Goal: Task Accomplishment & Management: Manage account settings

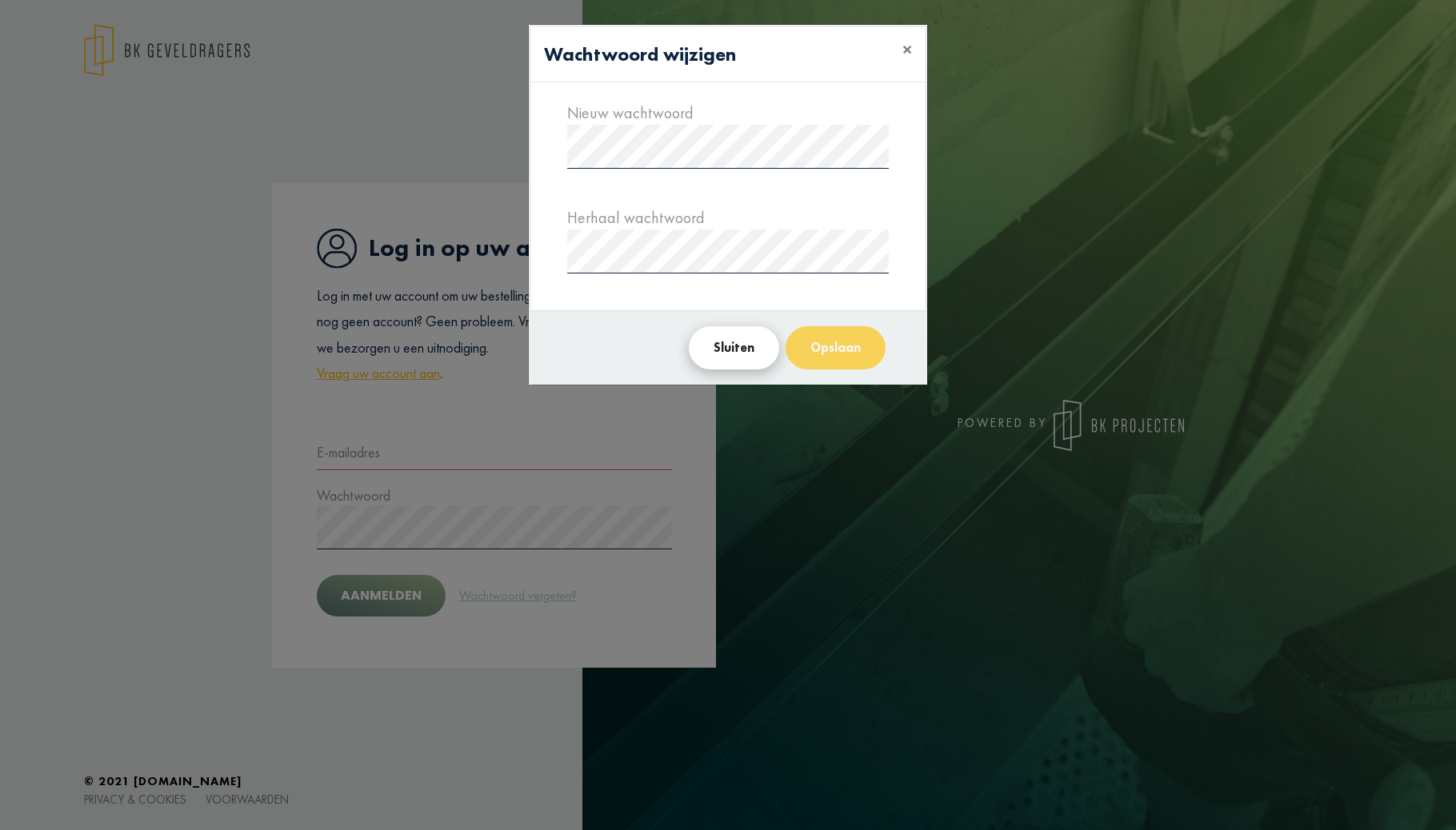
click at [743, 351] on button "Sluiten" at bounding box center [734, 347] width 90 height 43
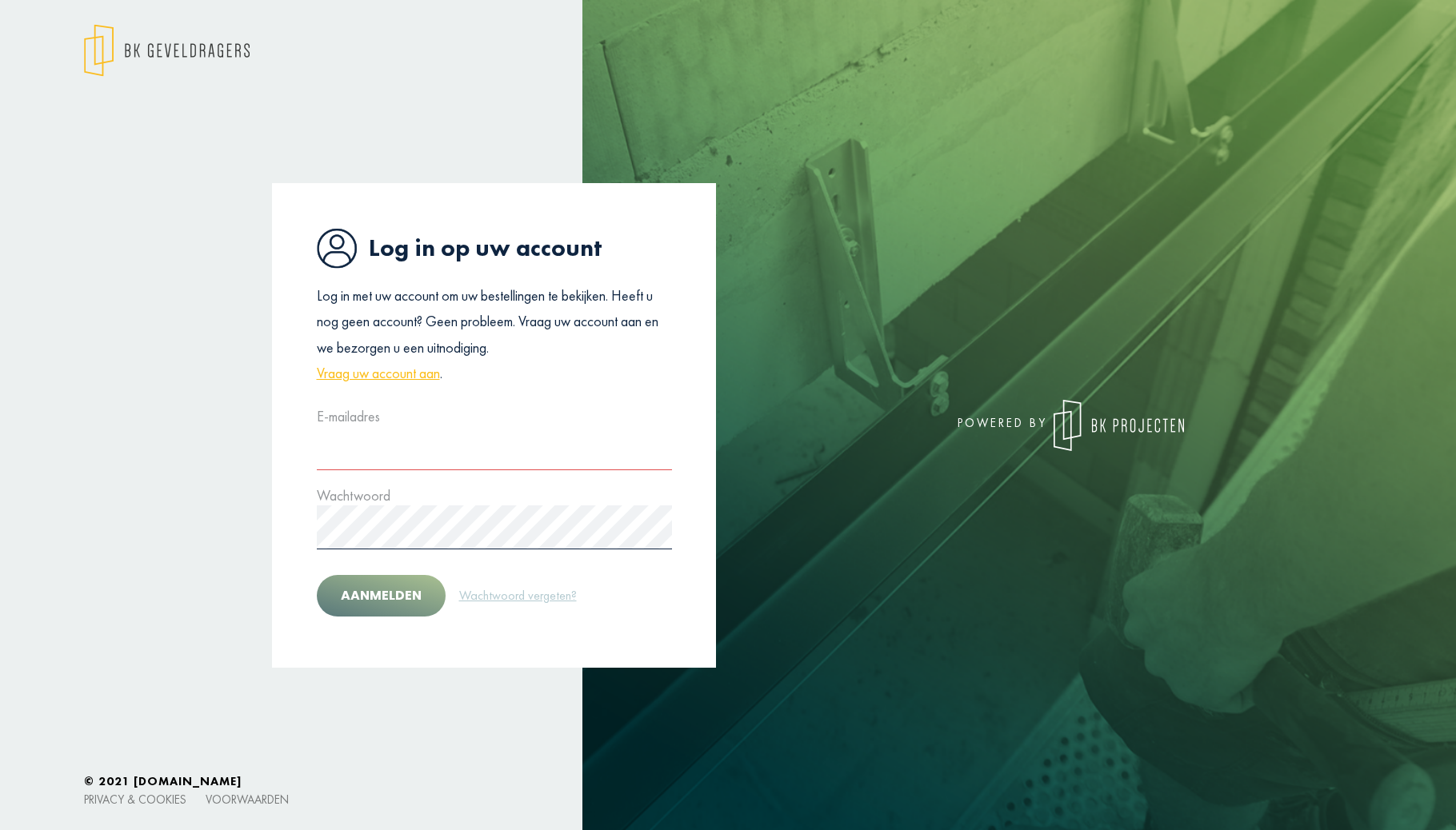
click at [330, 451] on input "text" at bounding box center [494, 448] width 355 height 44
type input "**********"
click at [379, 603] on button "Aanmelden" at bounding box center [381, 595] width 129 height 41
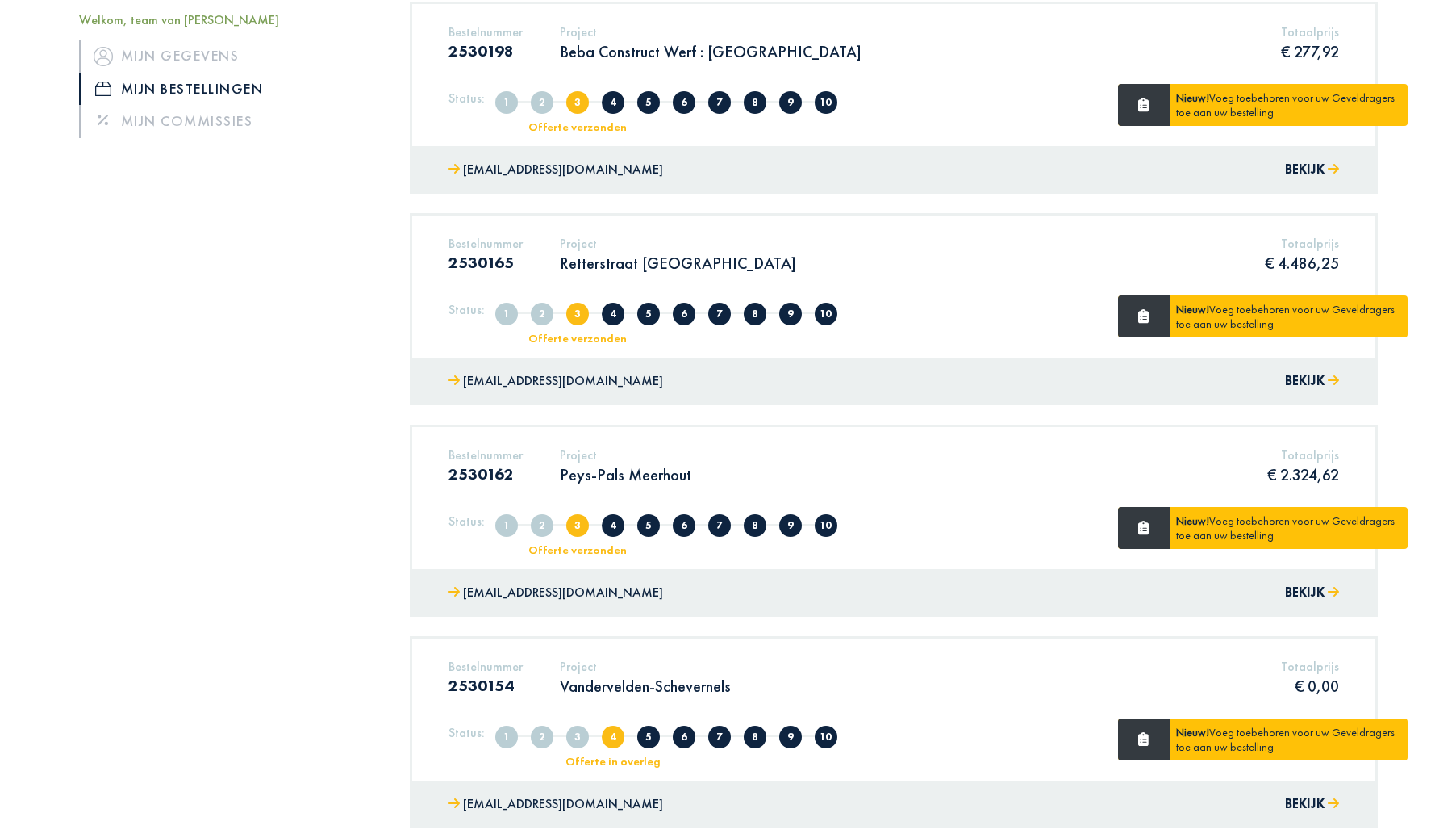
scroll to position [279, 0]
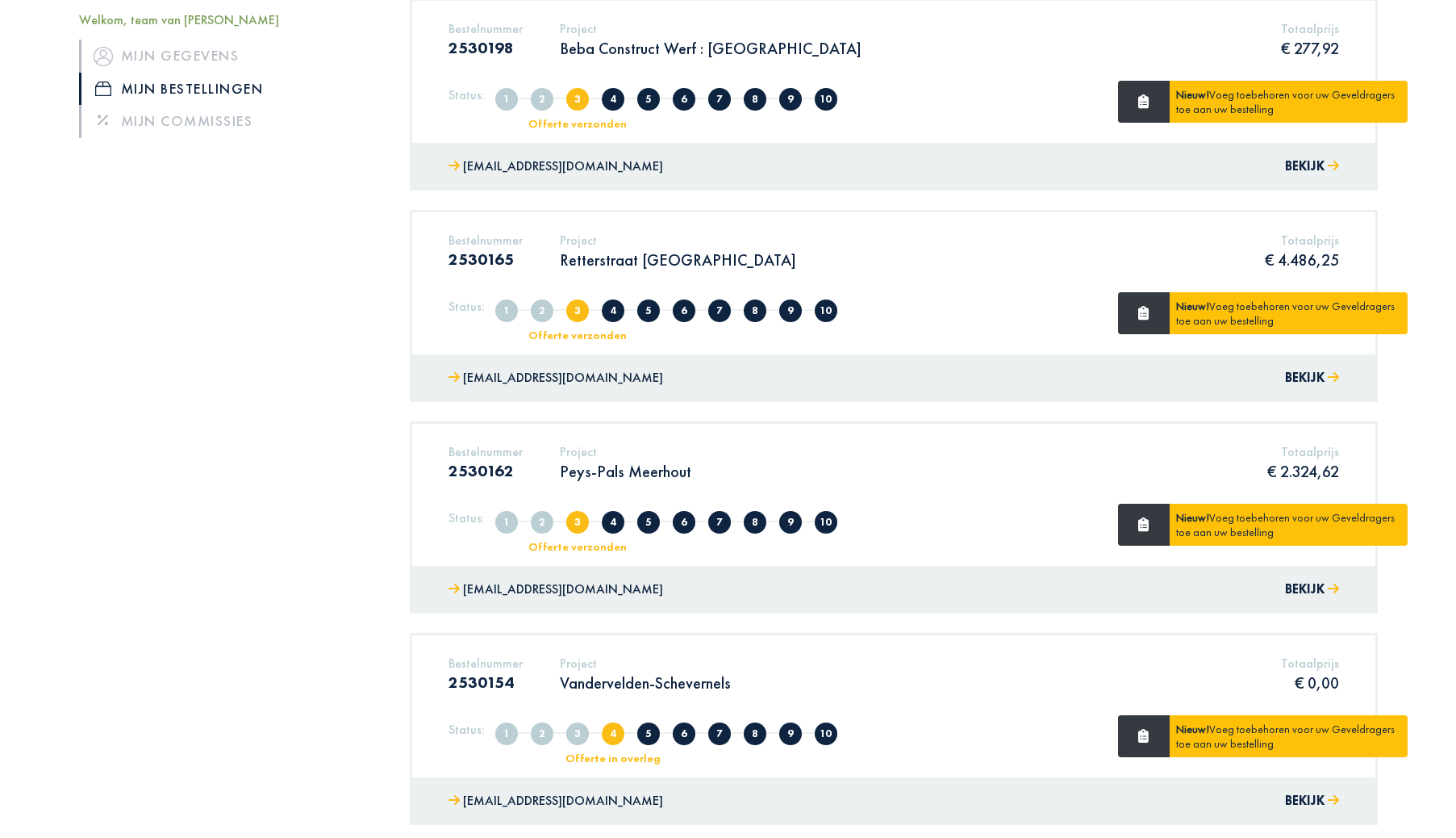
click at [581, 470] on p "Peys-Pals Meerhout" at bounding box center [625, 471] width 131 height 21
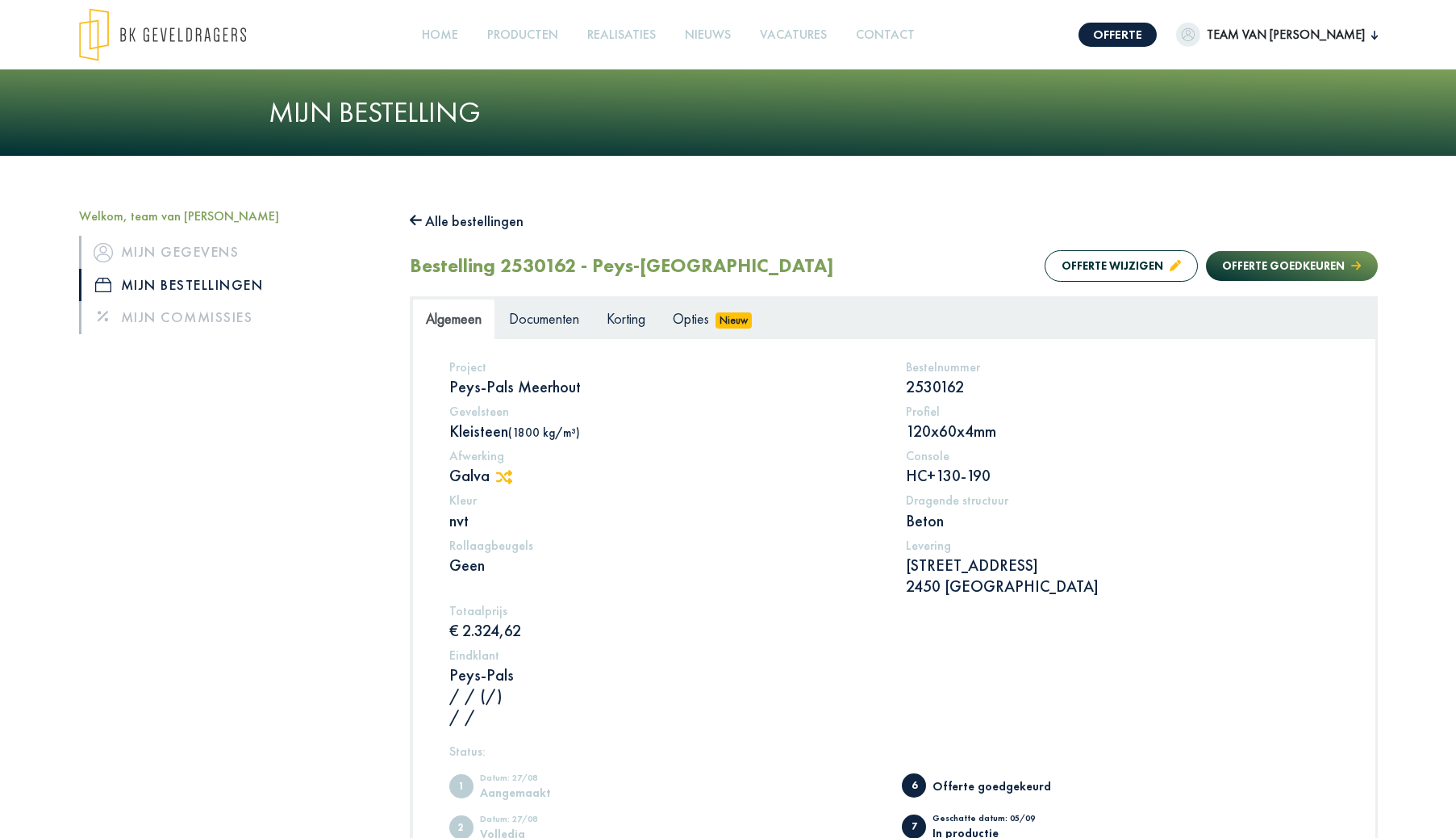
click at [1364, 34] on span "team van [PERSON_NAME]" at bounding box center [1285, 35] width 171 height 19
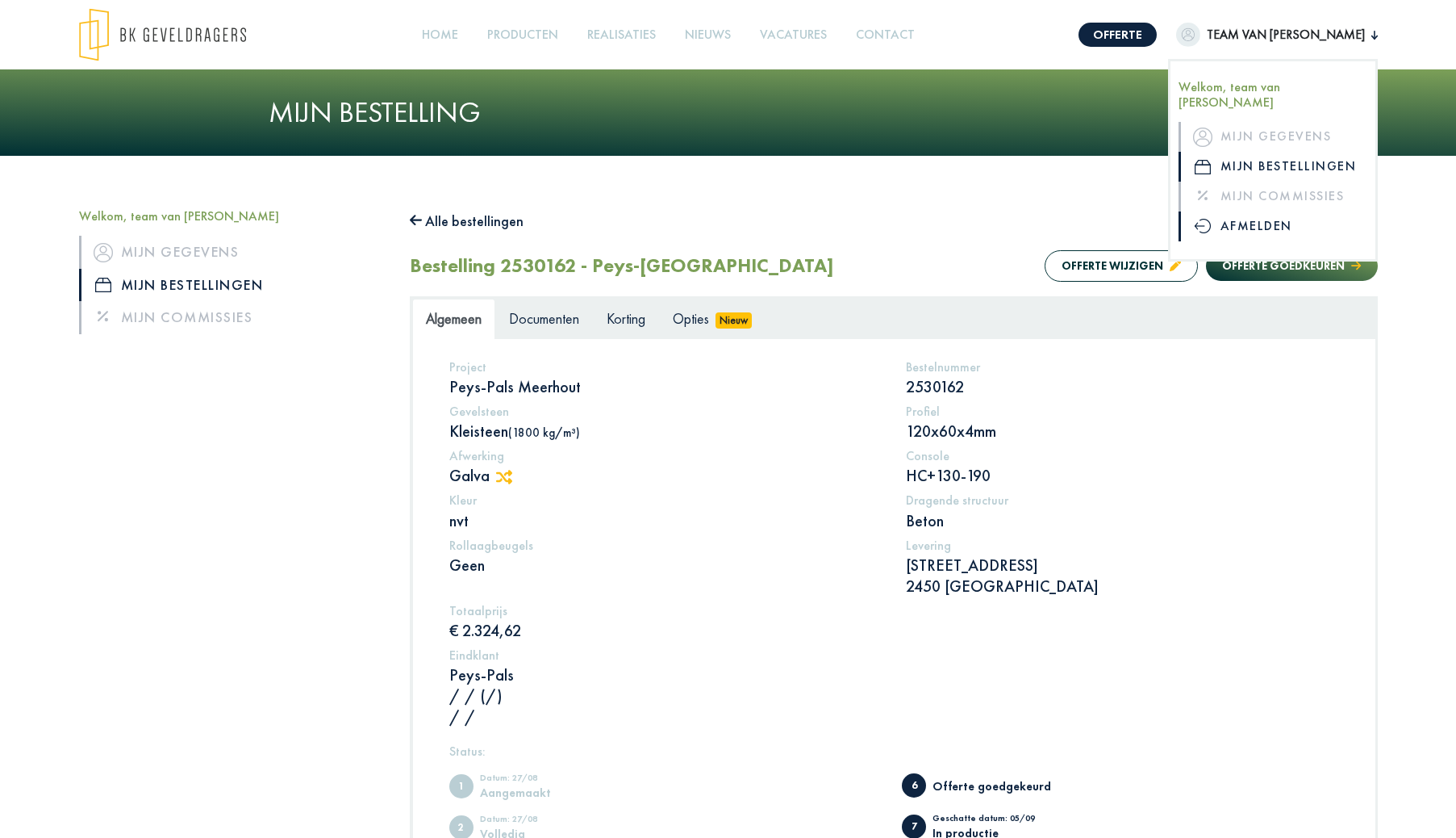
click at [1278, 213] on link "Afmelden" at bounding box center [1274, 226] width 189 height 30
